Goal: Task Accomplishment & Management: Manage account settings

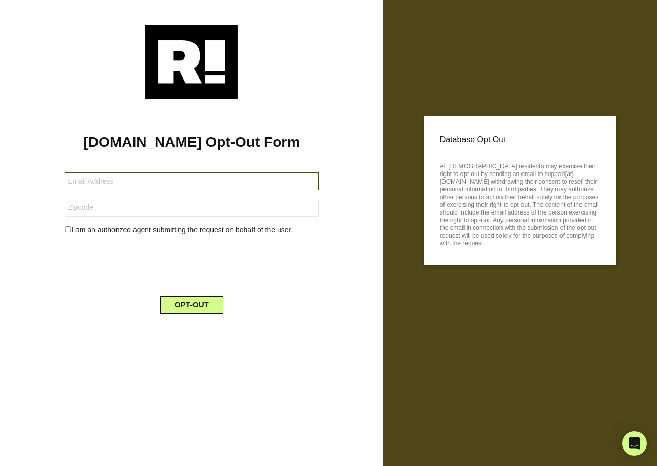
type input "[EMAIL_ADDRESS][DOMAIN_NAME]"
type input "02906"
type input "[PERSON_NAME][EMAIL_ADDRESS][DOMAIN_NAME]"
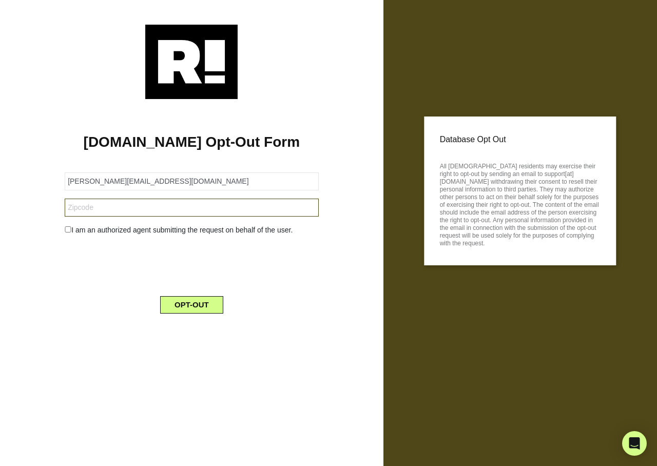
type input "21093"
